Goal: Navigation & Orientation: Find specific page/section

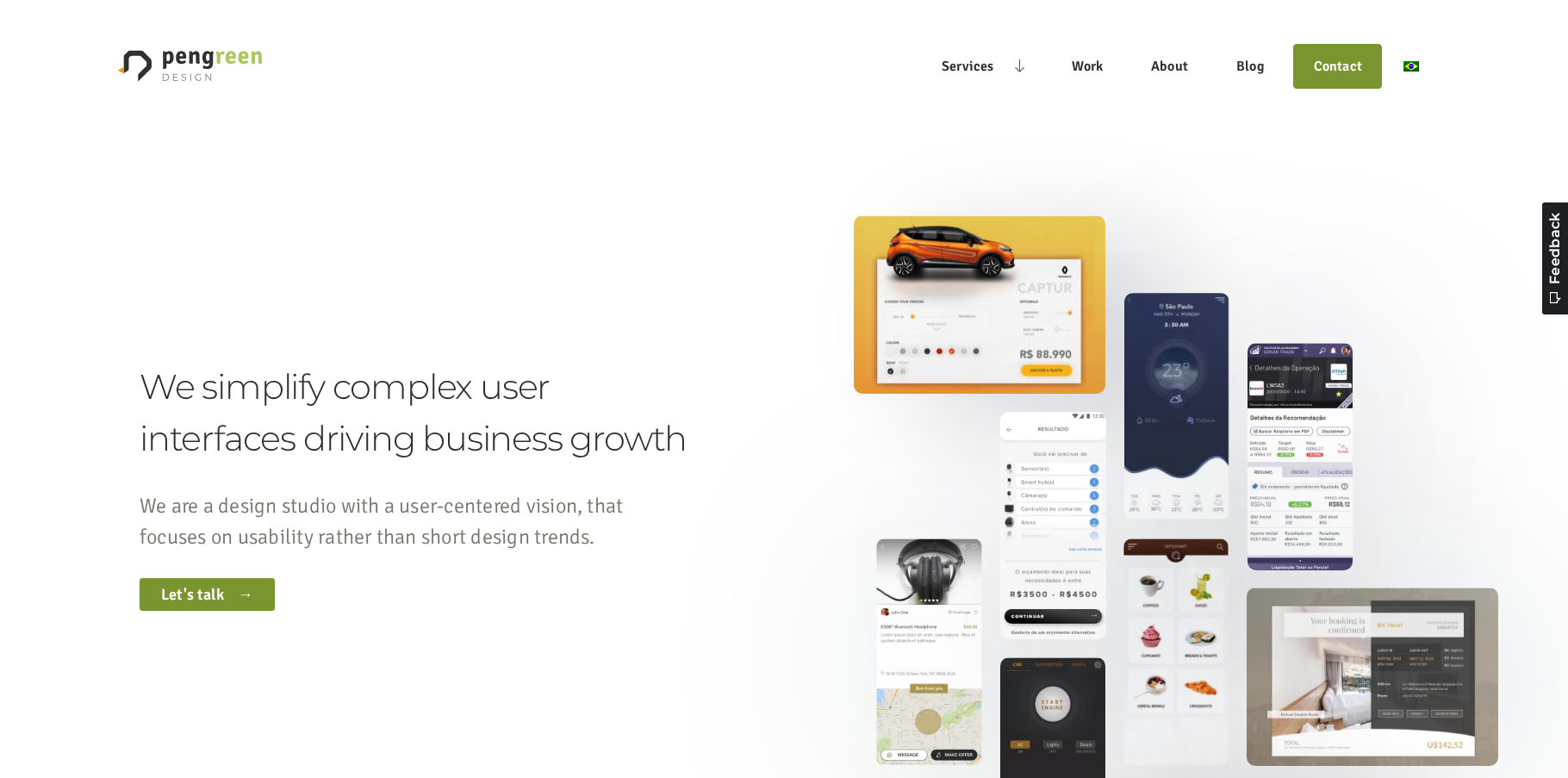
click at [1411, 64] on img "Main" at bounding box center [1411, 66] width 16 height 11
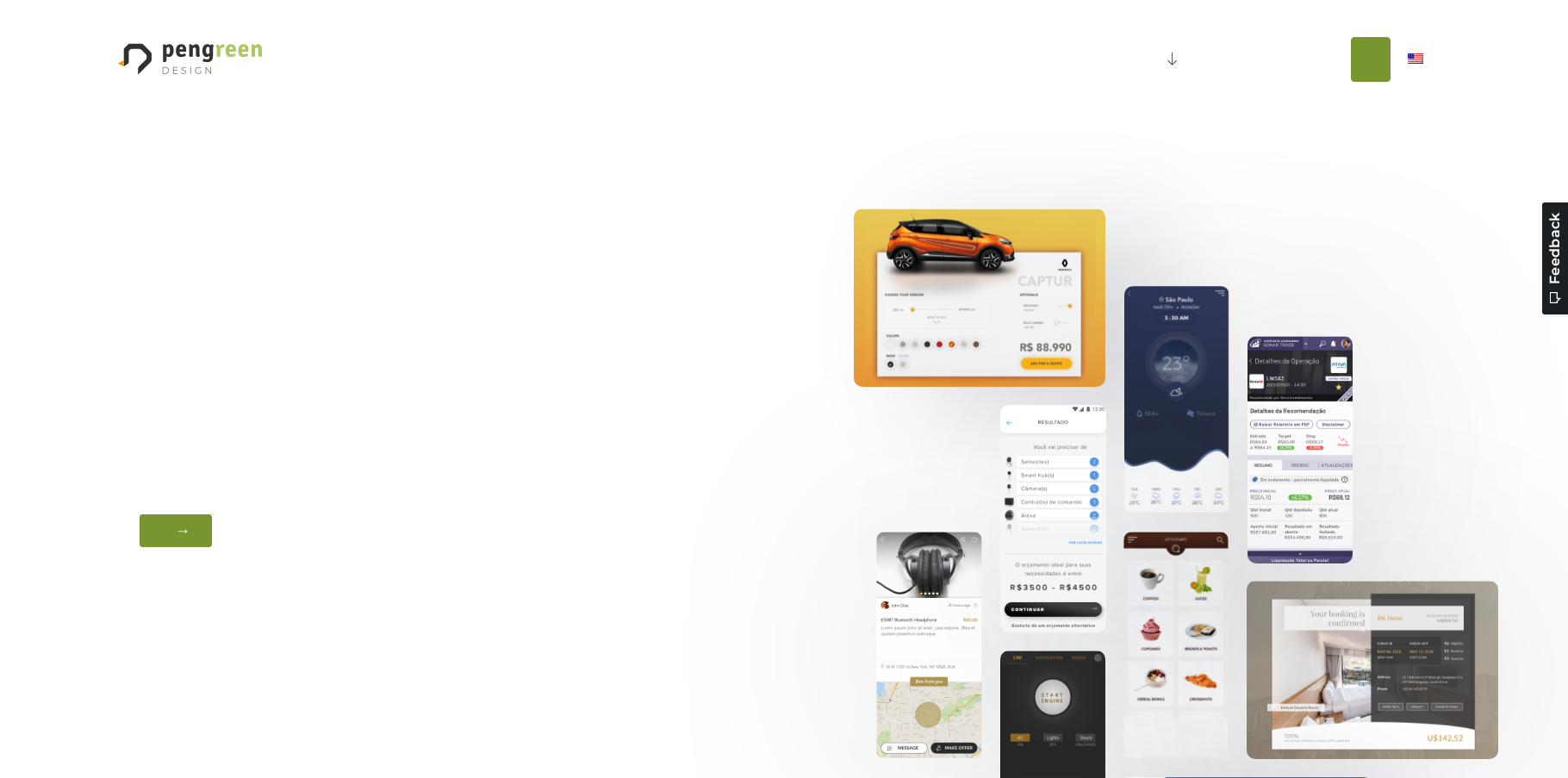
click at [798, 189] on section at bounding box center [784, 478] width 1568 height 762
click at [1166, 63] on link "Main" at bounding box center [1147, 60] width 39 height 19
click at [780, 399] on div at bounding box center [783, 478] width 1289 height 541
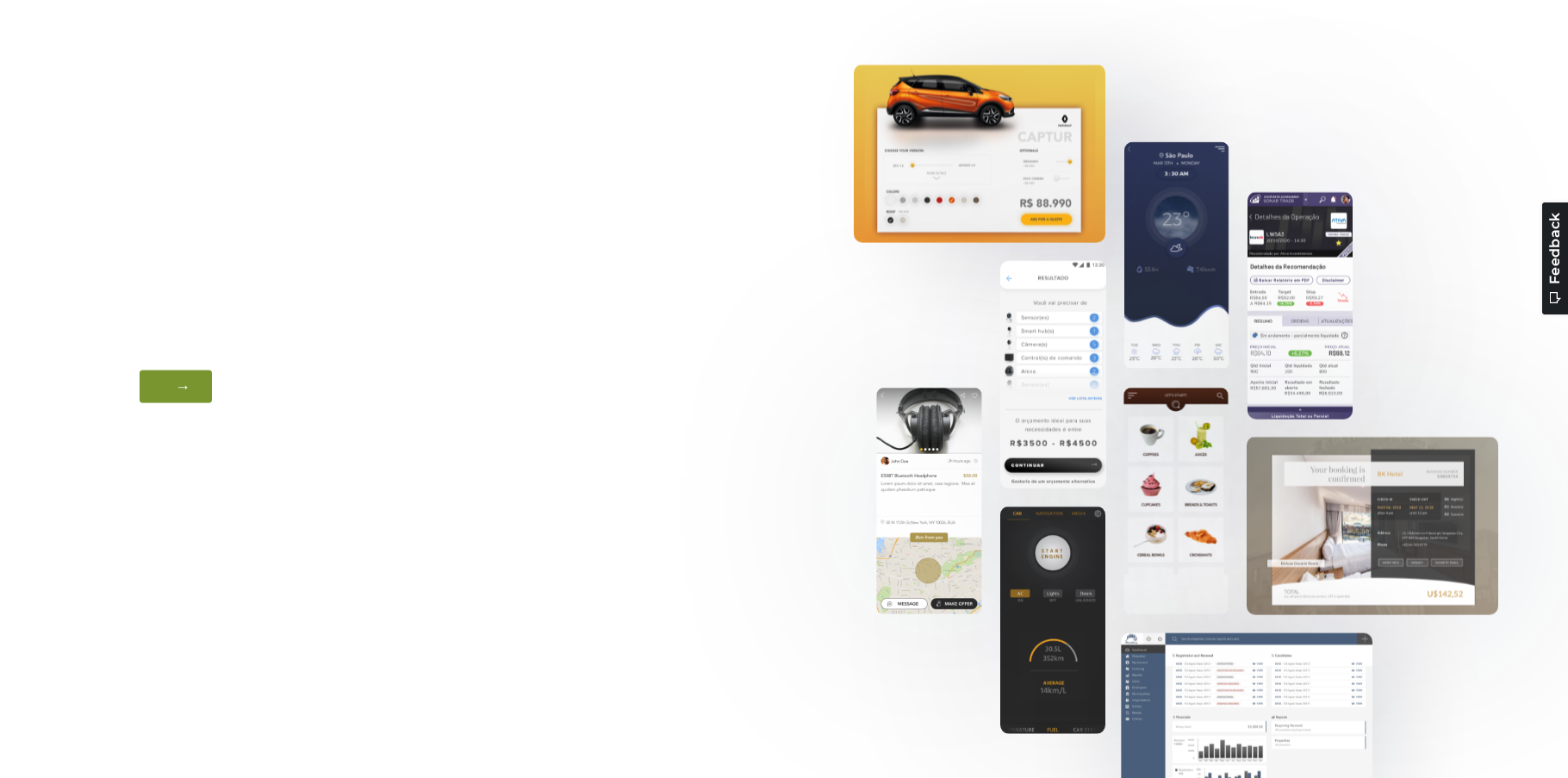
scroll to position [179, 0]
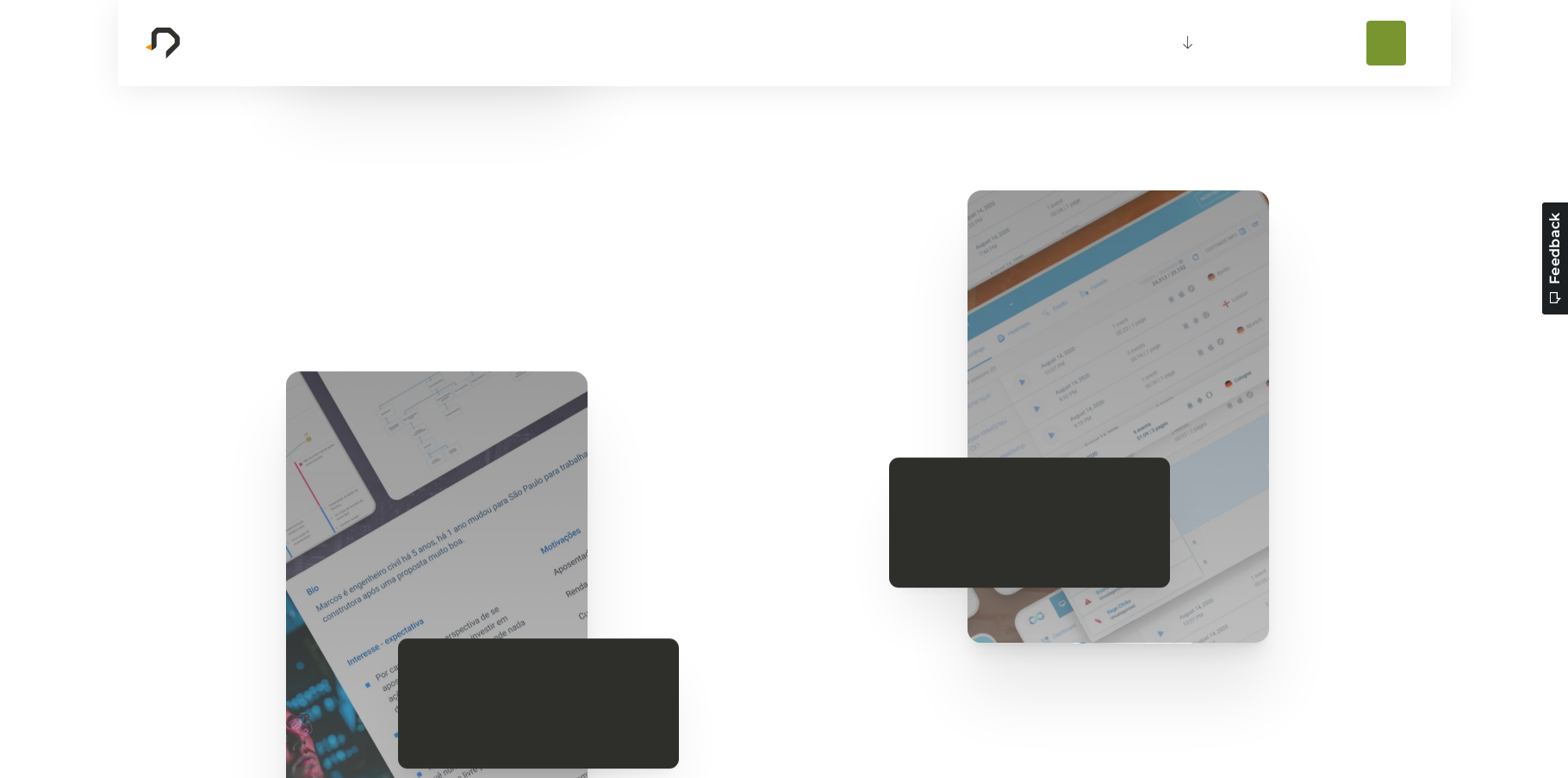
scroll to position [2729, 0]
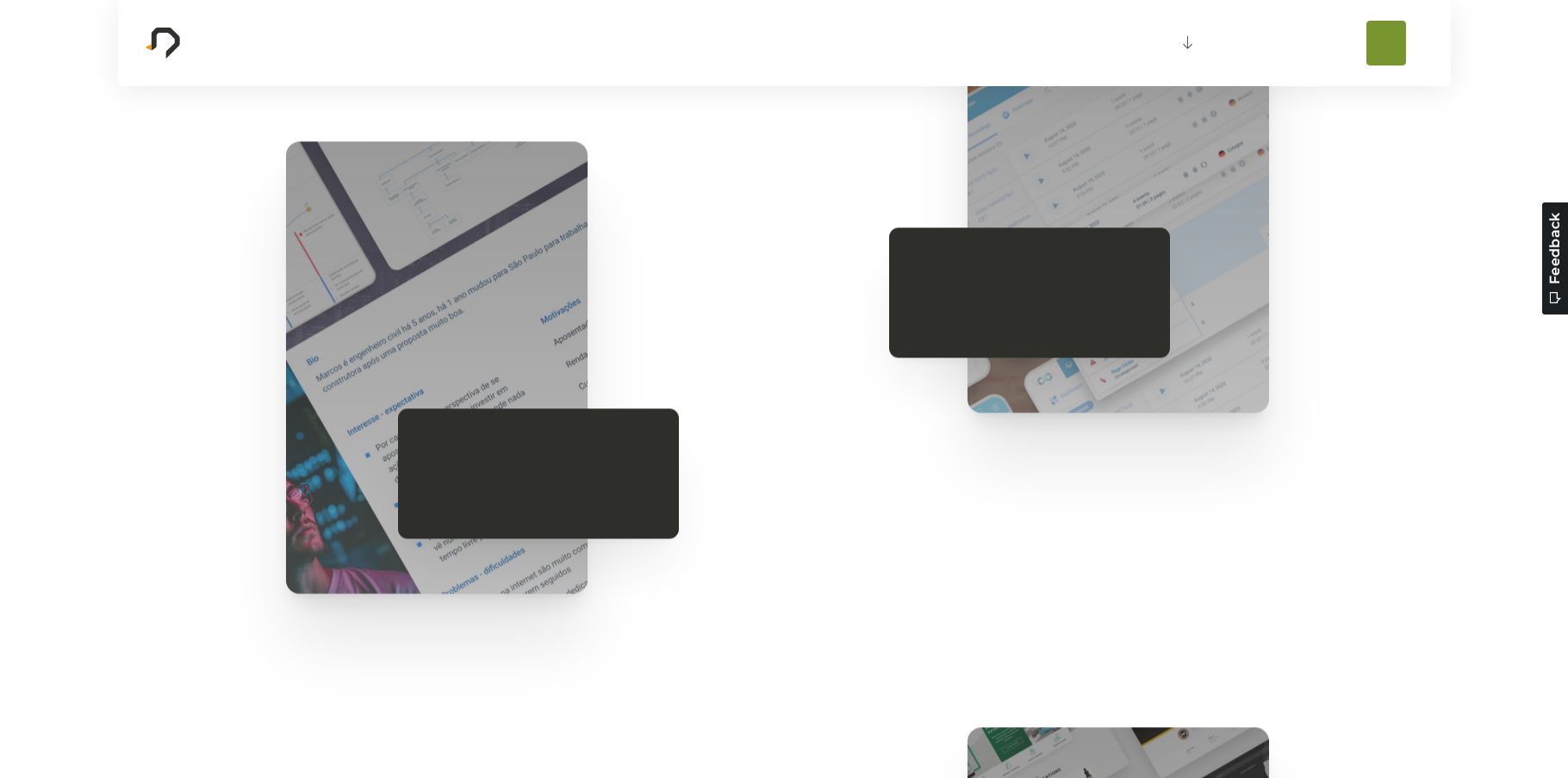
drag, startPoint x: 529, startPoint y: 126, endPoint x: 1140, endPoint y: 634, distance: 794.6
click at [1140, 634] on section at bounding box center [784, 699] width 1568 height 3078
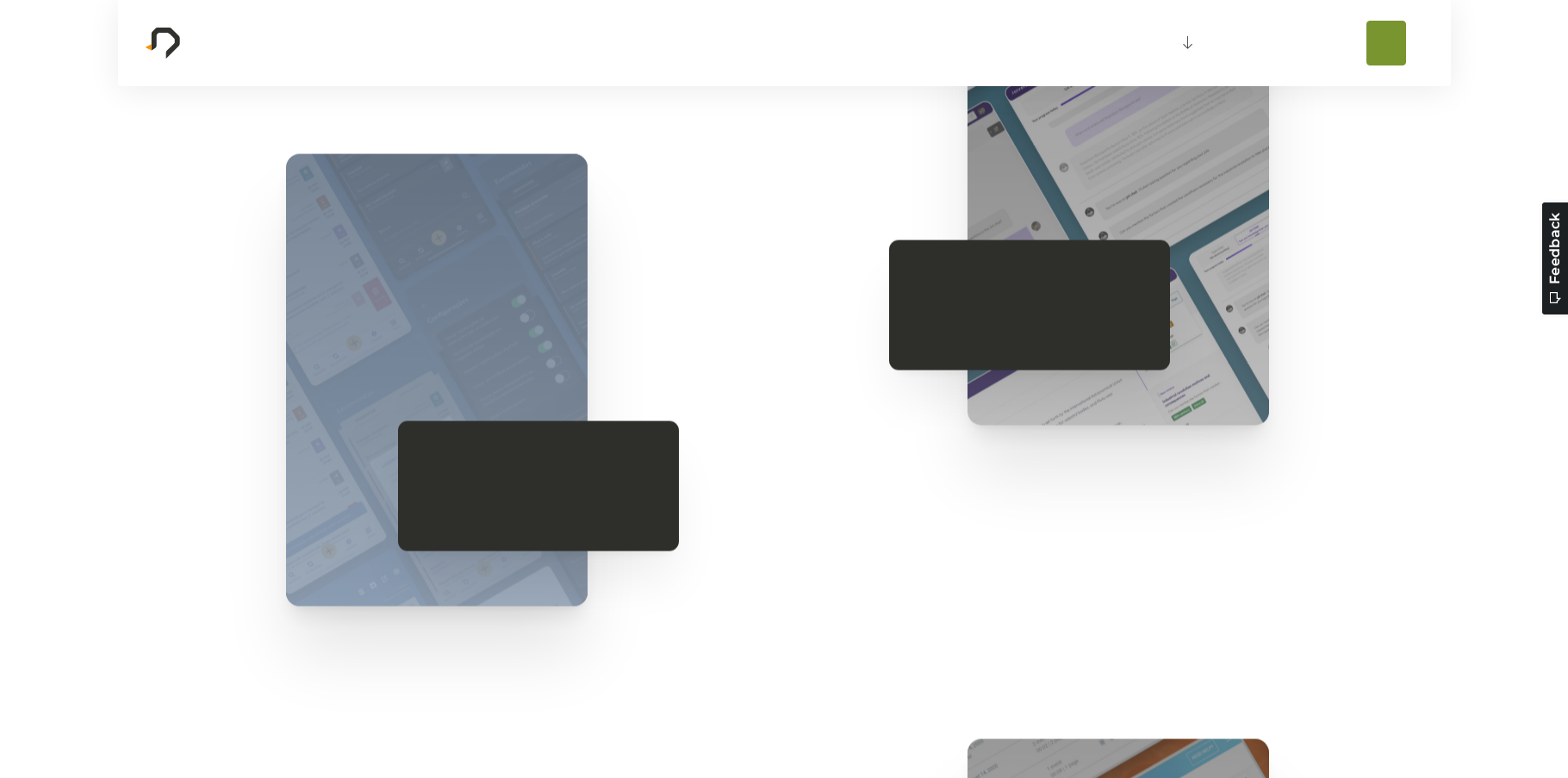
scroll to position [1810, 0]
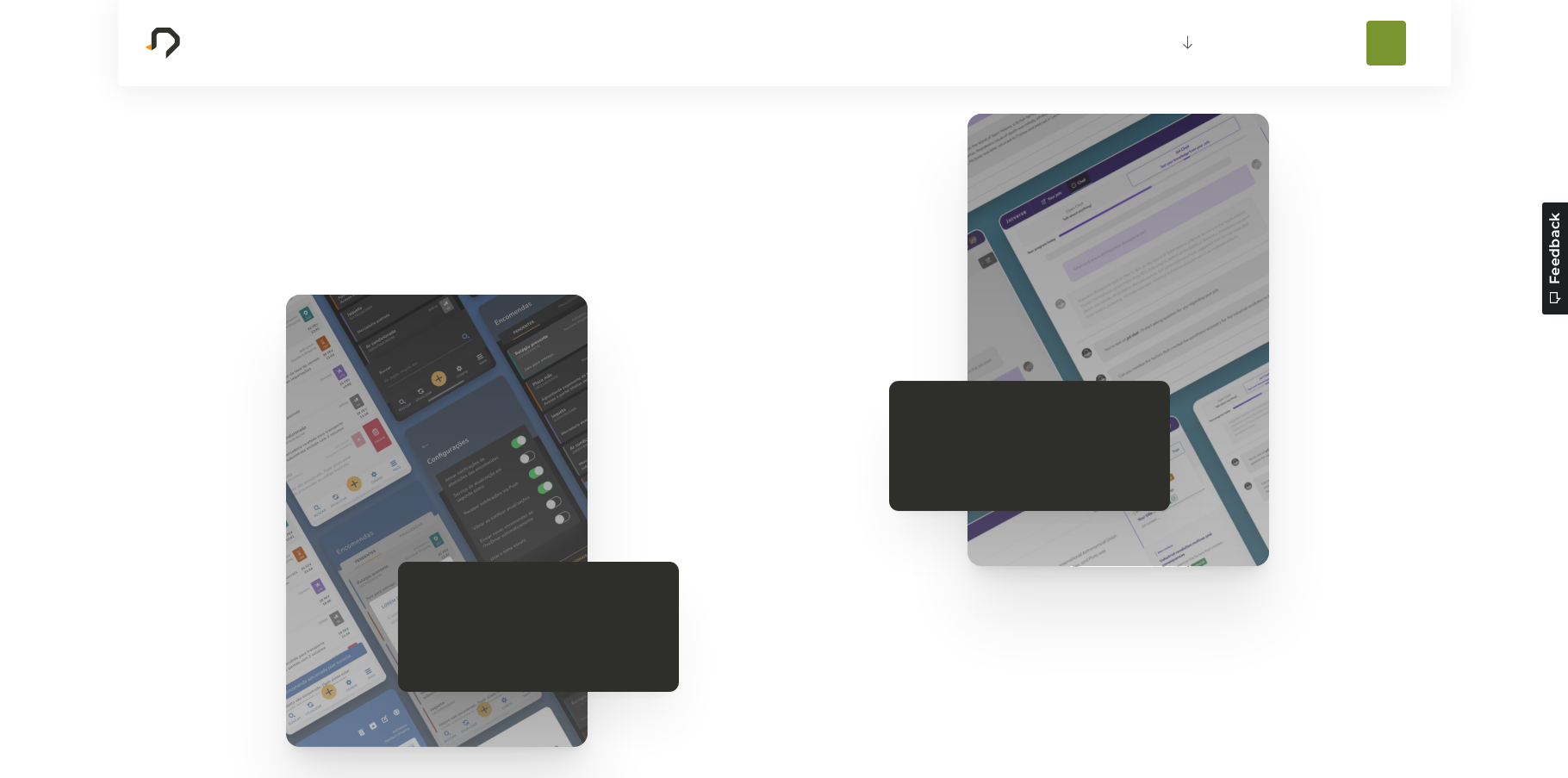
drag, startPoint x: 882, startPoint y: 396, endPoint x: 905, endPoint y: 629, distance: 234.1
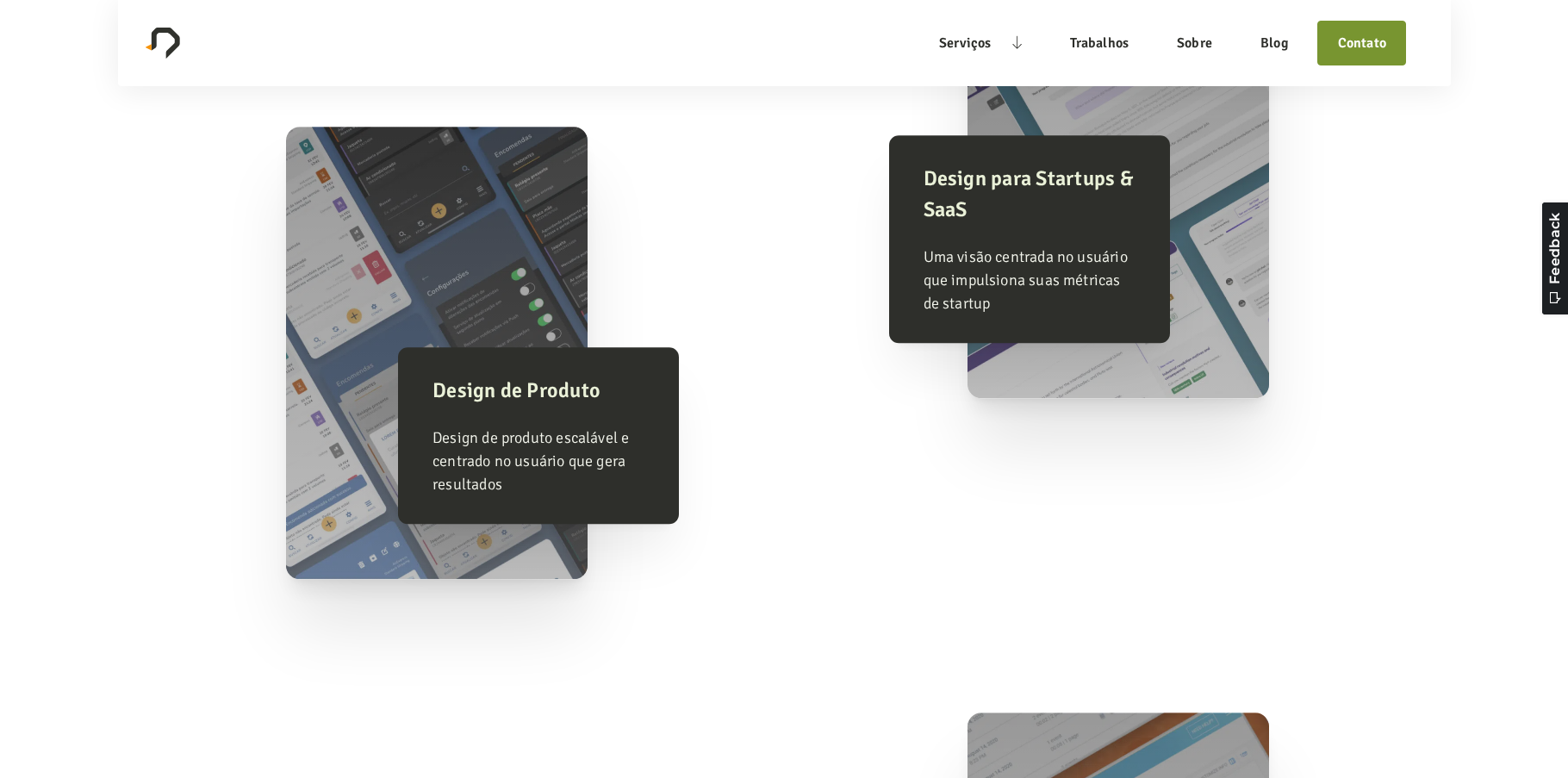
scroll to position [2844, 0]
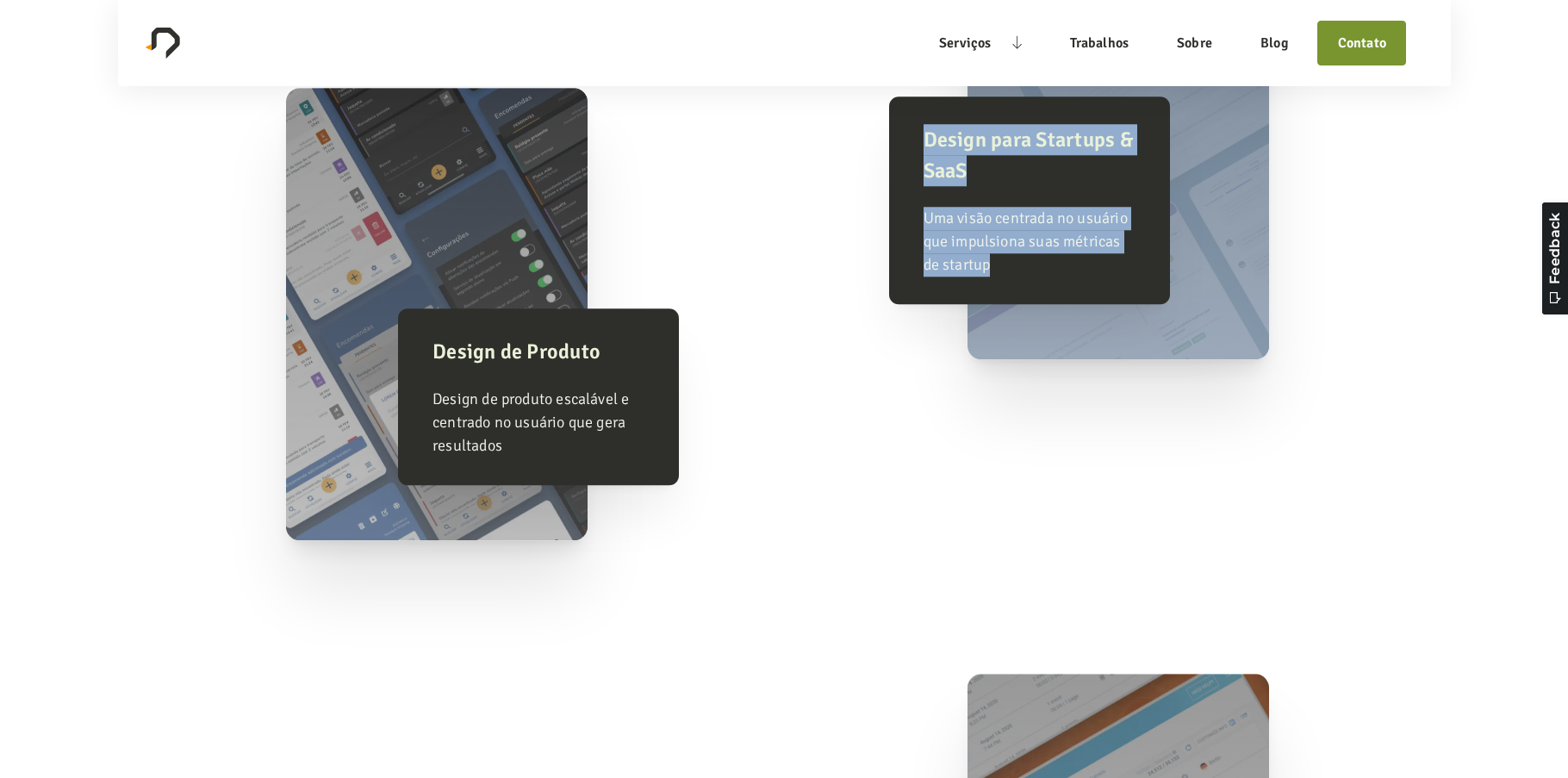
drag, startPoint x: 850, startPoint y: 162, endPoint x: 451, endPoint y: 438, distance: 485.2
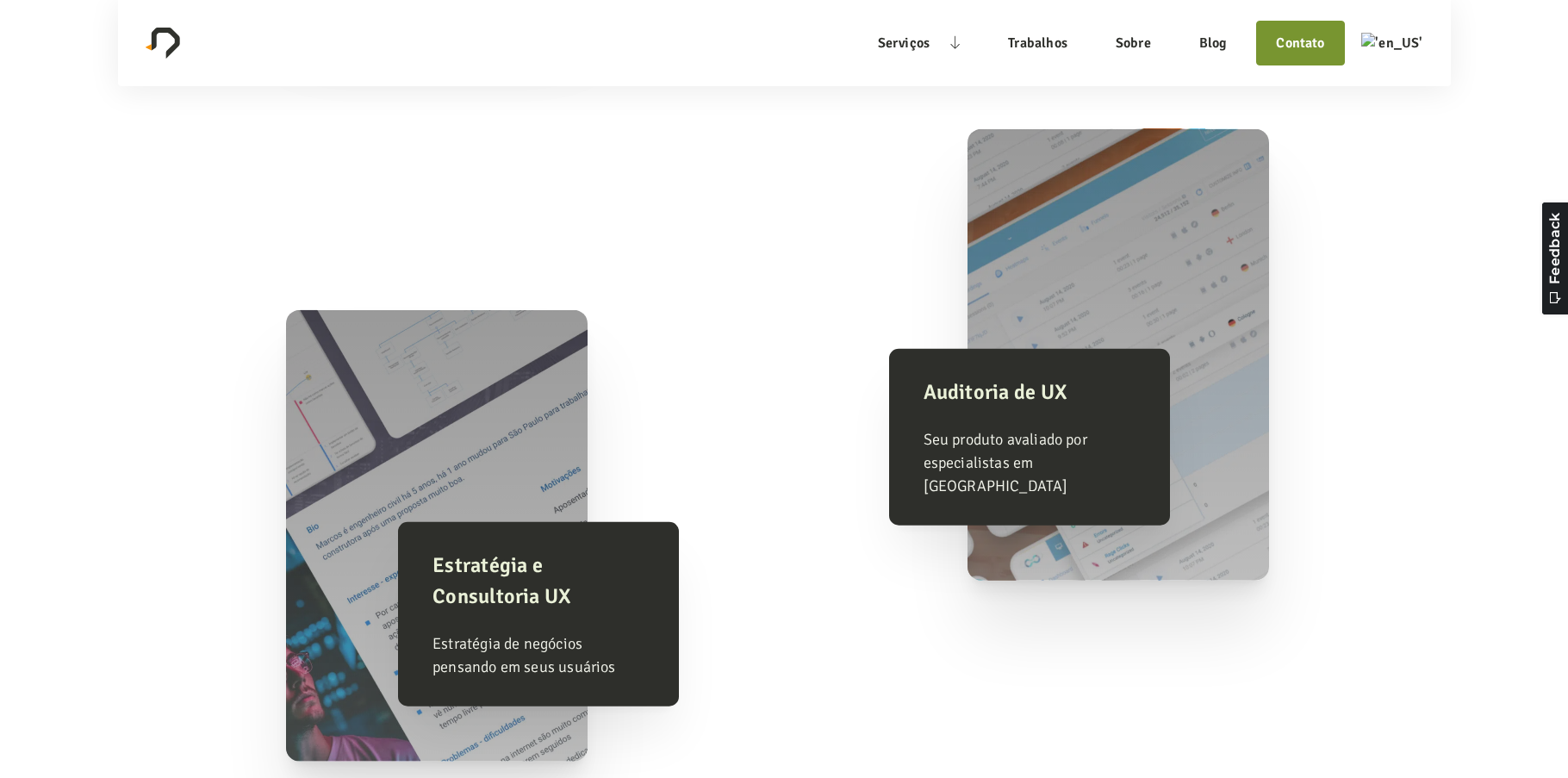
scroll to position [3561, 0]
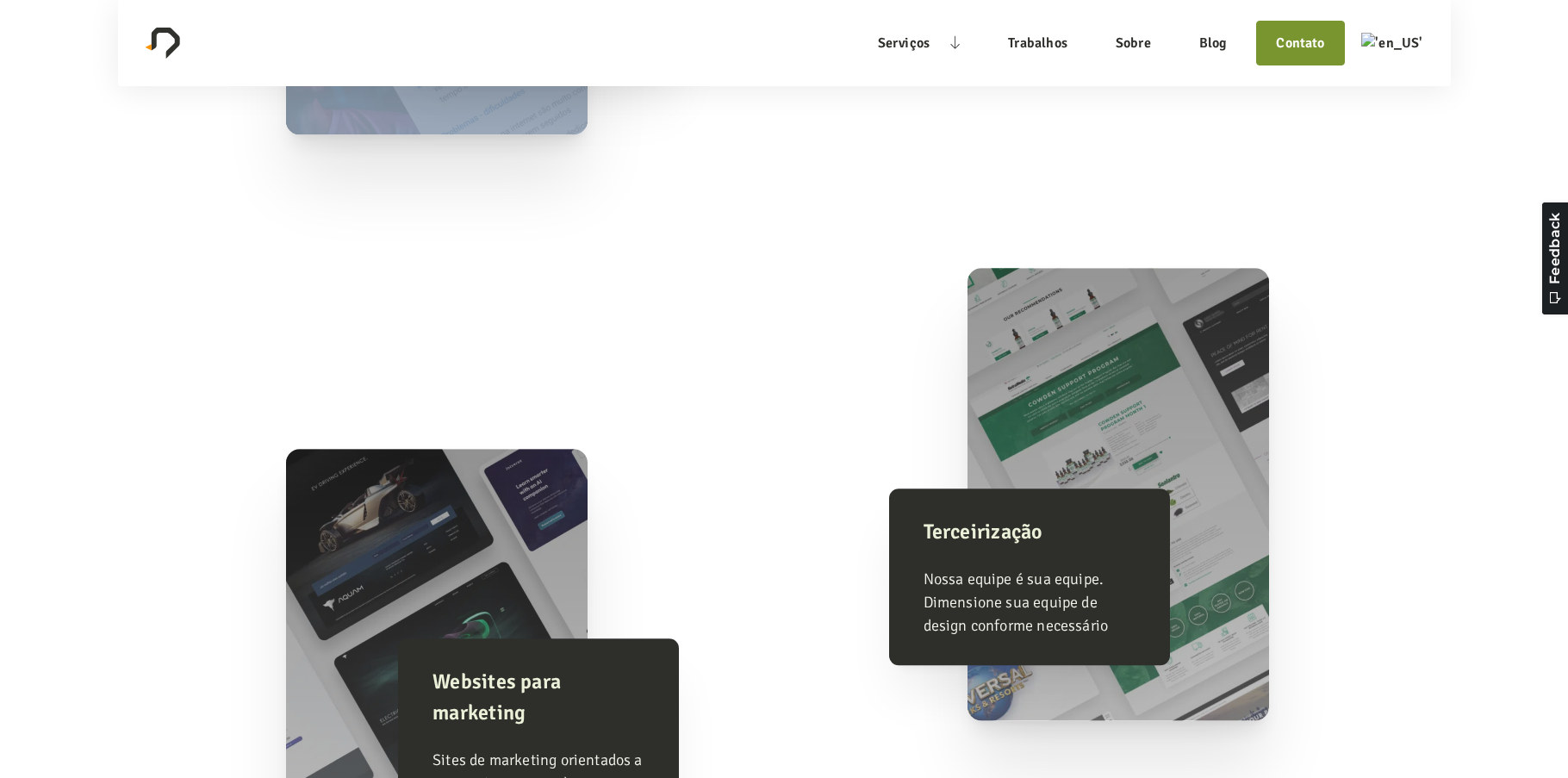
drag, startPoint x: 176, startPoint y: 307, endPoint x: 1075, endPoint y: 687, distance: 976.0
click at [1076, 687] on section "nossas soluções Com uma década de experiência, oferecemos uma visão centrada no…" at bounding box center [784, 172] width 1568 height 3214
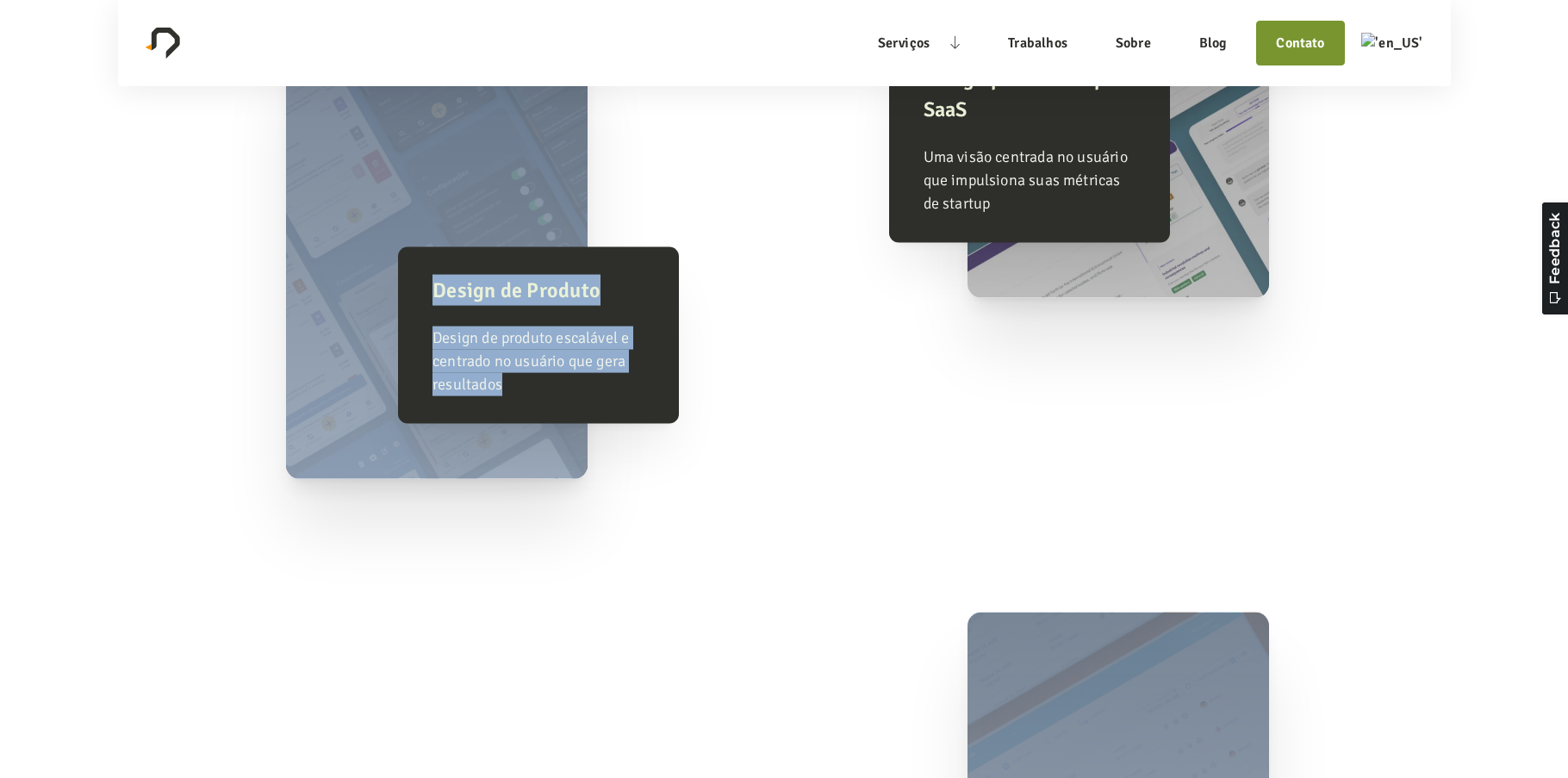
scroll to position [2844, 0]
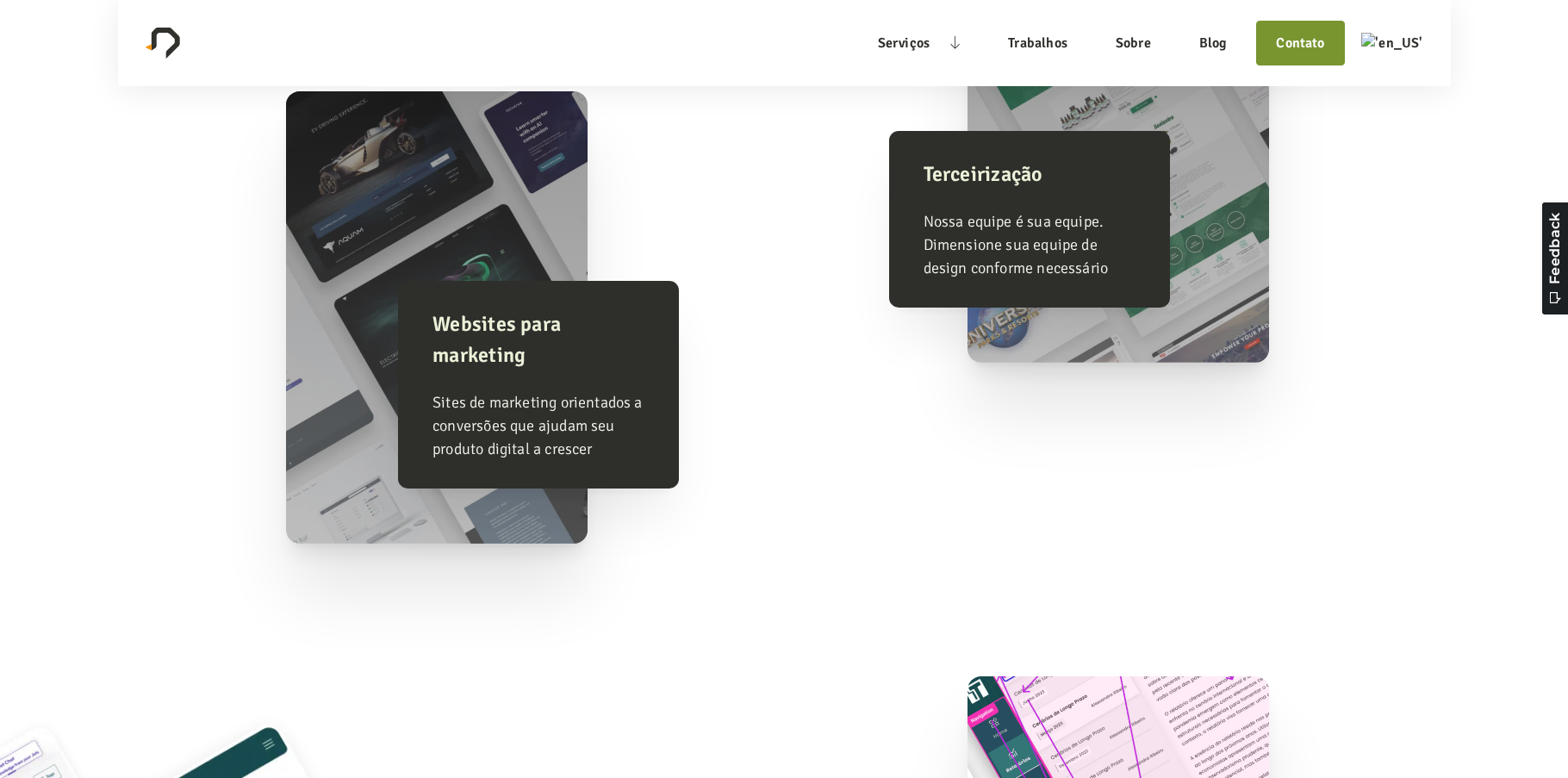
scroll to position [4337, 0]
